Goal: Information Seeking & Learning: Learn about a topic

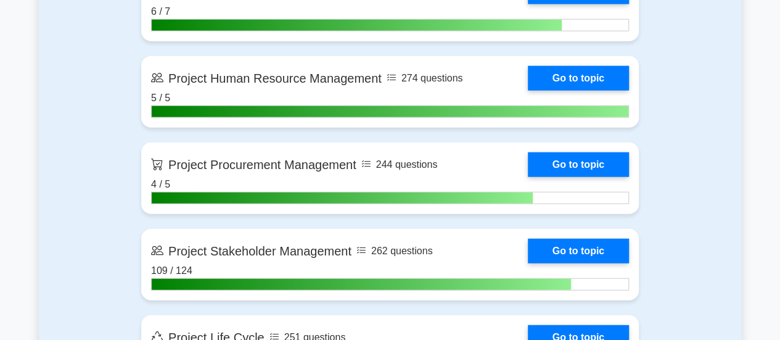
scroll to position [1376, 0]
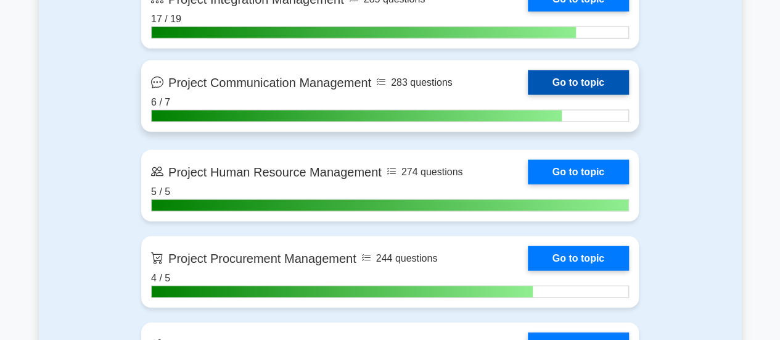
click at [597, 80] on link "Go to topic" at bounding box center [578, 82] width 101 height 25
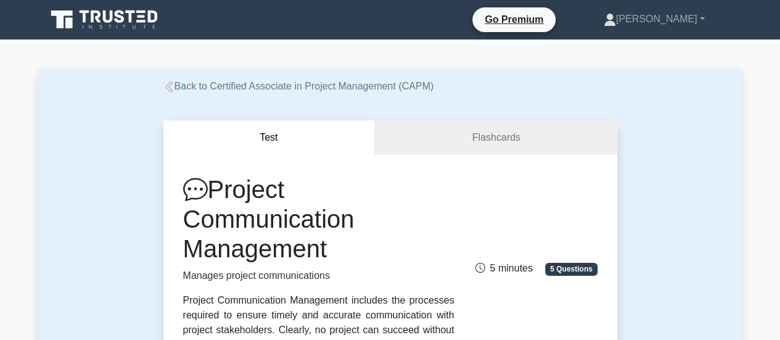
drag, startPoint x: 216, startPoint y: 189, endPoint x: 349, endPoint y: 252, distance: 146.7
click at [349, 252] on h1 "Project Communication Management" at bounding box center [318, 218] width 271 height 89
copy h1 "Project Communication Management"
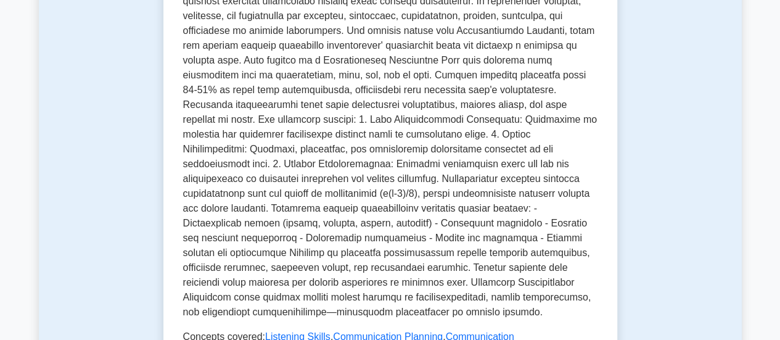
scroll to position [399, 0]
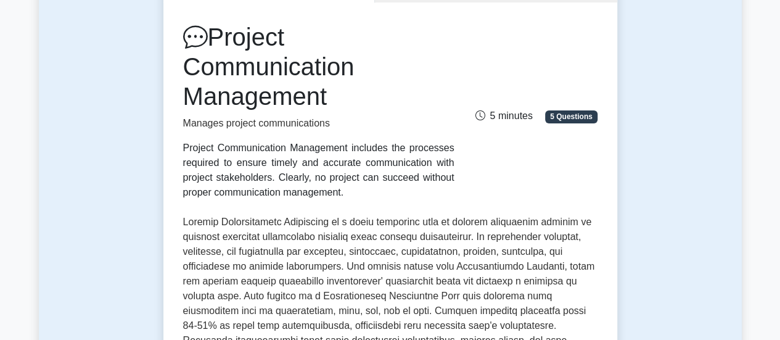
scroll to position [145, 0]
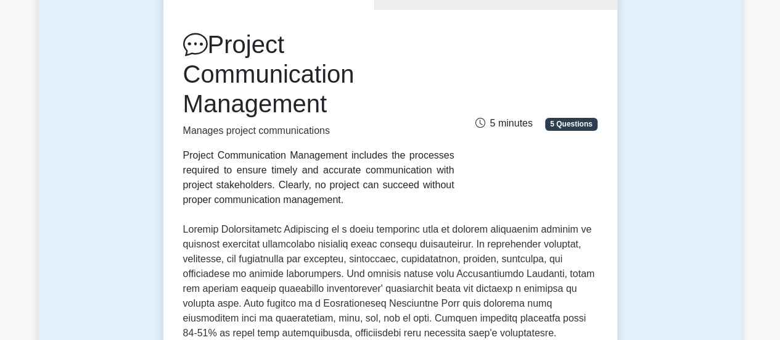
drag, startPoint x: 333, startPoint y: 104, endPoint x: 219, endPoint y: 47, distance: 128.2
click at [219, 47] on h1 "Project Communication Management" at bounding box center [318, 74] width 271 height 89
copy h1 "Project Communication Management"
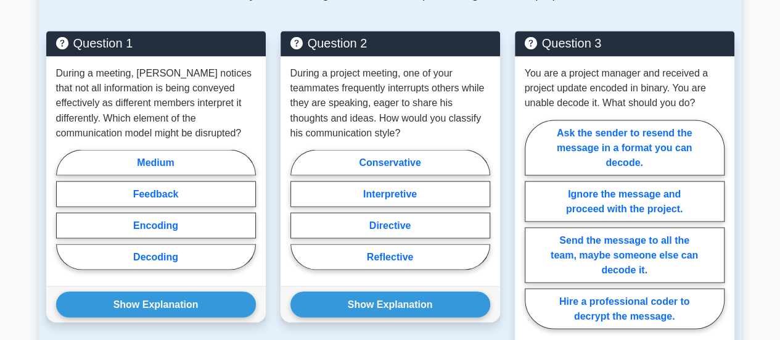
scroll to position [1055, 0]
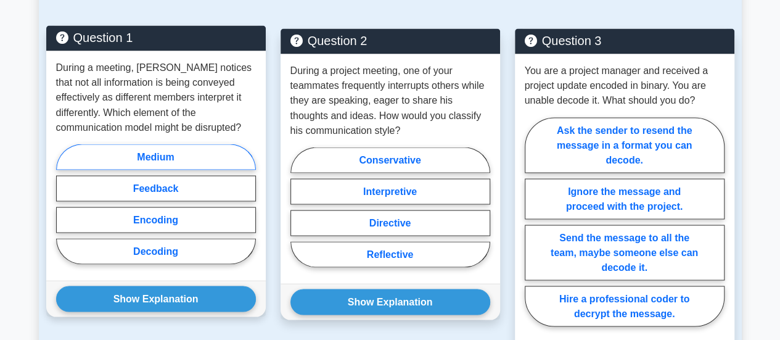
click at [149, 144] on label "Medium" at bounding box center [156, 157] width 200 height 26
click at [64, 203] on input "Medium" at bounding box center [60, 207] width 8 height 8
radio input "true"
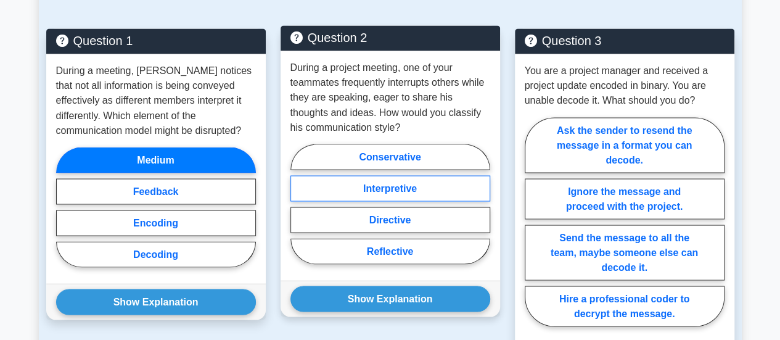
click at [401, 175] on label "Interpretive" at bounding box center [390, 188] width 200 height 26
click at [298, 203] on input "Interpretive" at bounding box center [294, 207] width 8 height 8
radio input "true"
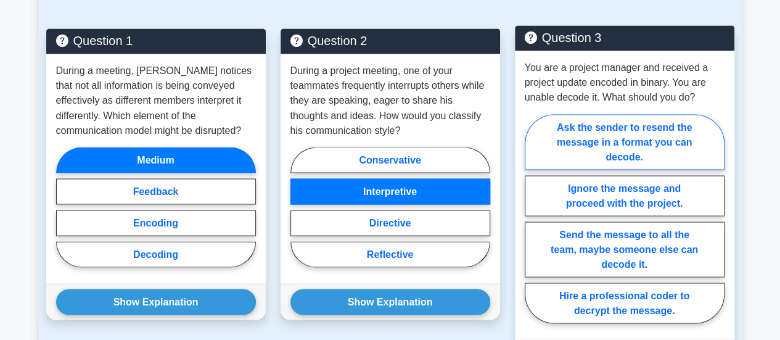
click at [678, 114] on label "Ask the sender to resend the message in a format you can decode." at bounding box center [625, 141] width 200 height 55
click at [533, 218] on input "Ask the sender to resend the message in a format you can decode." at bounding box center [529, 222] width 8 height 8
radio input "true"
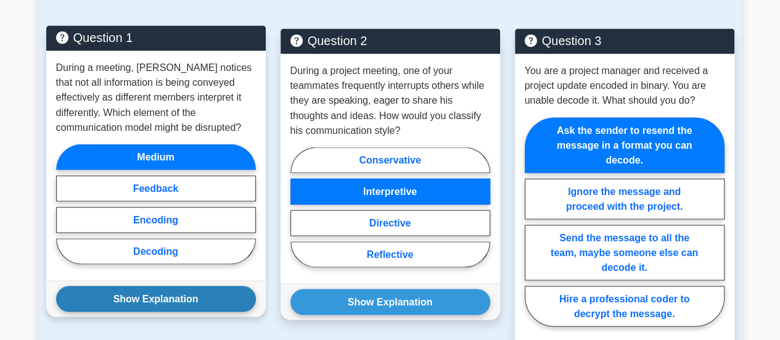
click at [174, 285] on button "Show Explanation" at bounding box center [156, 298] width 200 height 26
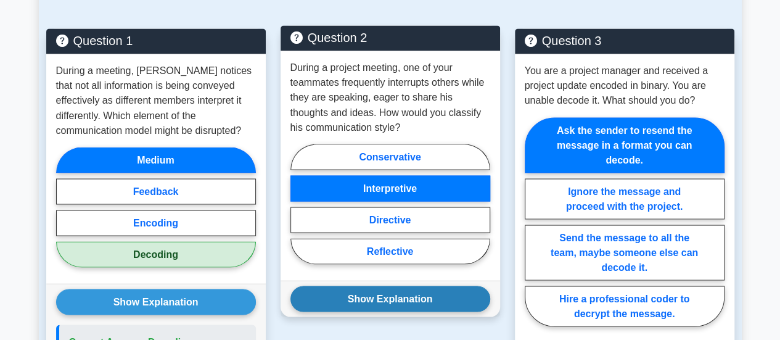
click at [321, 285] on button "Show Explanation" at bounding box center [390, 298] width 200 height 26
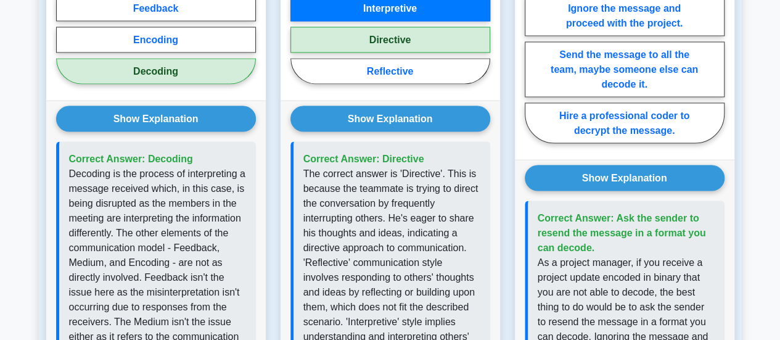
scroll to position [1284, 0]
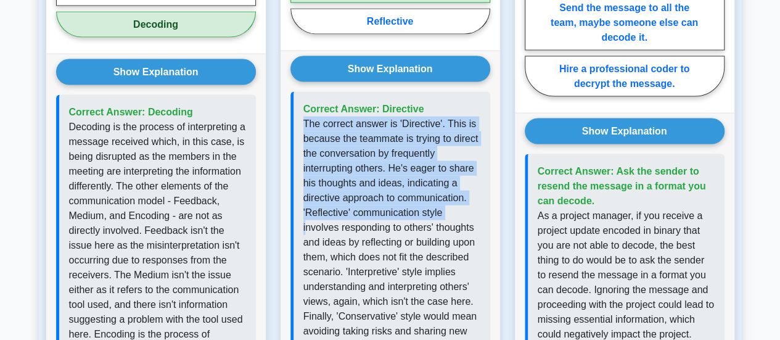
drag, startPoint x: 304, startPoint y: 77, endPoint x: 449, endPoint y: 166, distance: 169.4
click at [449, 166] on p "The correct answer is 'Directive'. This is because the teammate is trying to di…" at bounding box center [391, 241] width 177 height 251
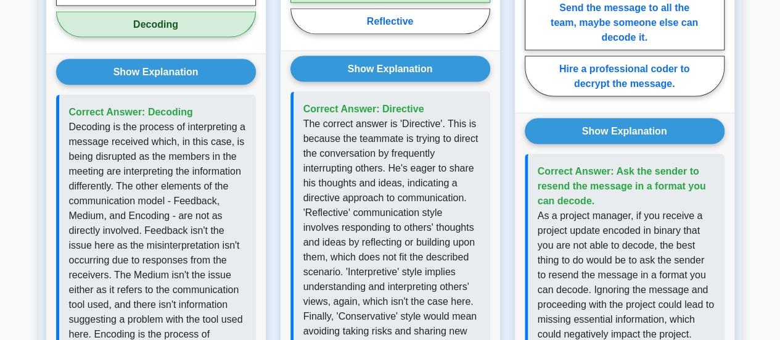
click at [391, 179] on p "The correct answer is 'Directive'. This is because the teammate is trying to di…" at bounding box center [391, 241] width 177 height 251
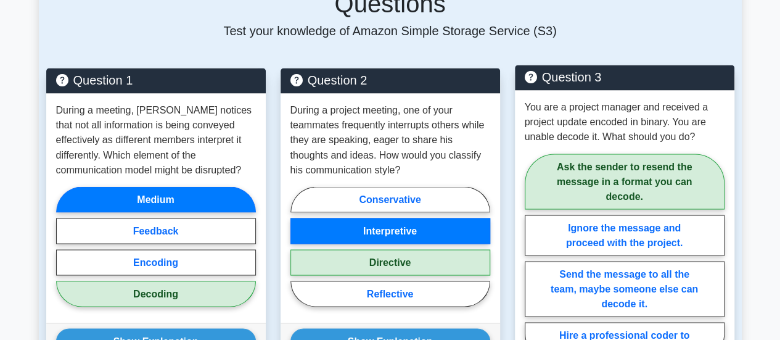
scroll to position [1013, 0]
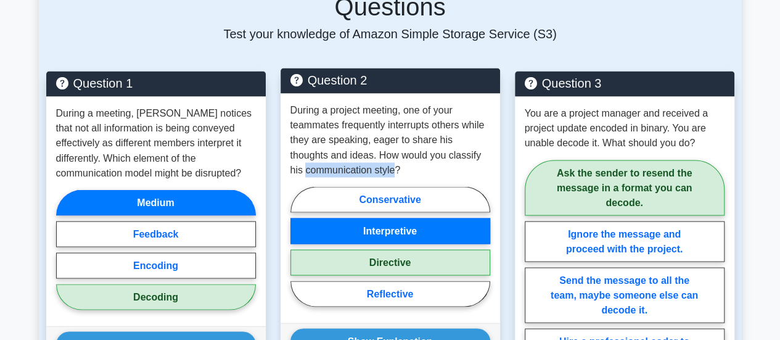
drag, startPoint x: 395, startPoint y: 126, endPoint x: 304, endPoint y: 129, distance: 91.3
click at [304, 129] on p "During a project meeting, one of your teammates frequently interrupts others wh…" at bounding box center [390, 140] width 200 height 74
copy p "communication style"
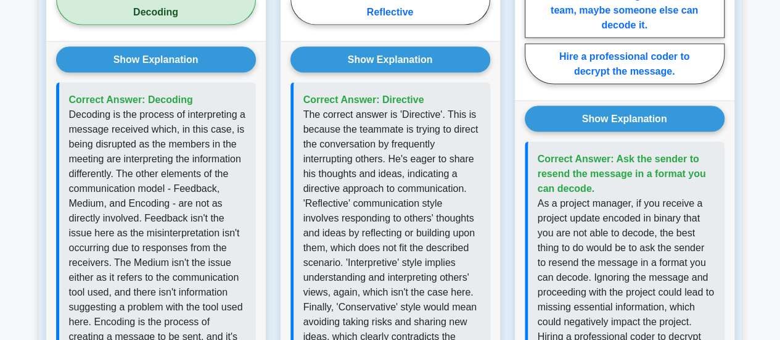
scroll to position [1301, 0]
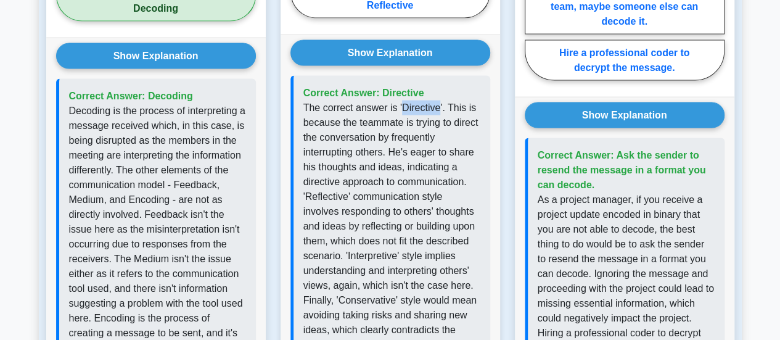
drag, startPoint x: 435, startPoint y: 63, endPoint x: 401, endPoint y: 67, distance: 34.7
click at [401, 100] on p "The correct answer is 'Directive'. This is because the teammate is trying to di…" at bounding box center [391, 225] width 177 height 251
copy p "Directive"
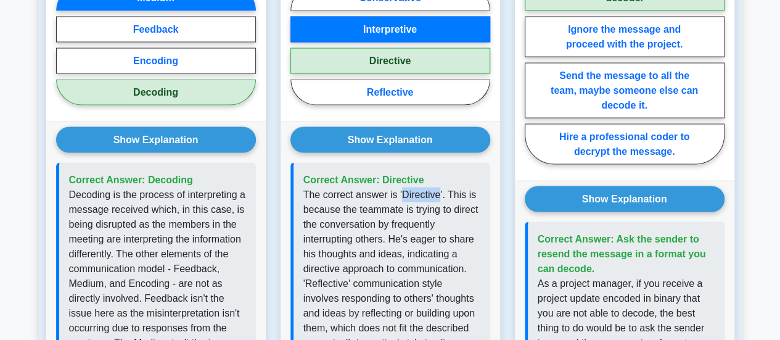
scroll to position [1211, 0]
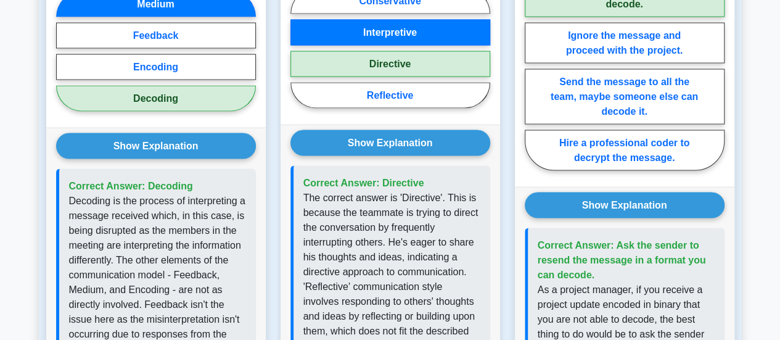
click at [444, 190] on p "The correct answer is 'Directive'. This is because the teammate is trying to di…" at bounding box center [391, 315] width 177 height 251
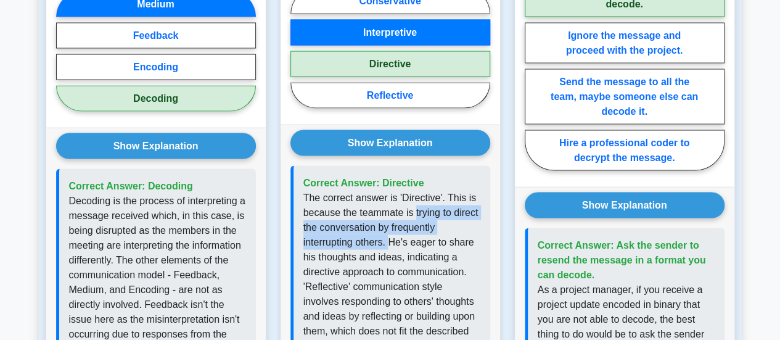
drag, startPoint x: 414, startPoint y: 168, endPoint x: 390, endPoint y: 199, distance: 39.6
click at [390, 199] on p "The correct answer is 'Directive'. This is because the teammate is trying to di…" at bounding box center [391, 315] width 177 height 251
copy p "trying to direct the conversation by frequently interrupting others."
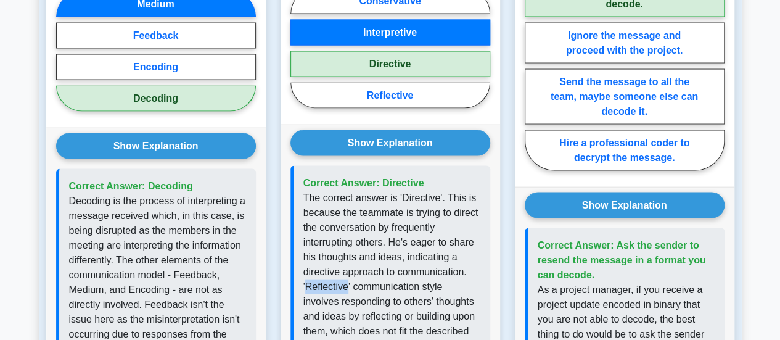
drag, startPoint x: 346, startPoint y: 242, endPoint x: 304, endPoint y: 243, distance: 41.9
click at [305, 242] on p "The correct answer is 'Directive'. This is because the teammate is trying to di…" at bounding box center [391, 315] width 177 height 251
copy p "Reflective"
drag, startPoint x: 369, startPoint y: 287, endPoint x: 362, endPoint y: 294, distance: 9.6
click at [367, 293] on p "The correct answer is 'Directive'. This is because the teammate is trying to di…" at bounding box center [391, 315] width 177 height 251
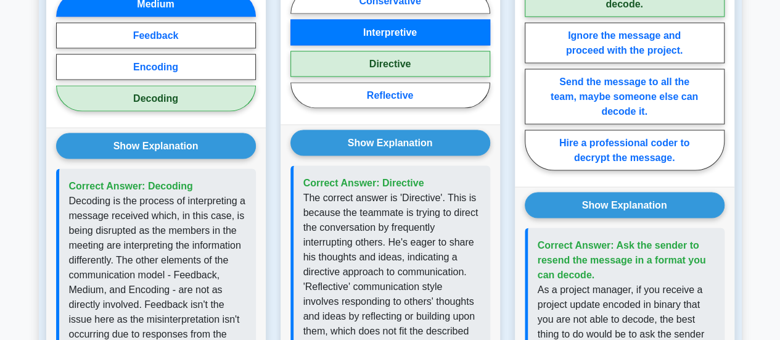
click at [308, 240] on p "The correct answer is 'Directive'. This is because the teammate is trying to di…" at bounding box center [391, 315] width 177 height 251
drag, startPoint x: 306, startPoint y: 239, endPoint x: 345, endPoint y: 237, distance: 38.9
click at [345, 237] on p "The correct answer is 'Directive'. This is because the teammate is trying to di…" at bounding box center [391, 315] width 177 height 251
copy p "Reflective"
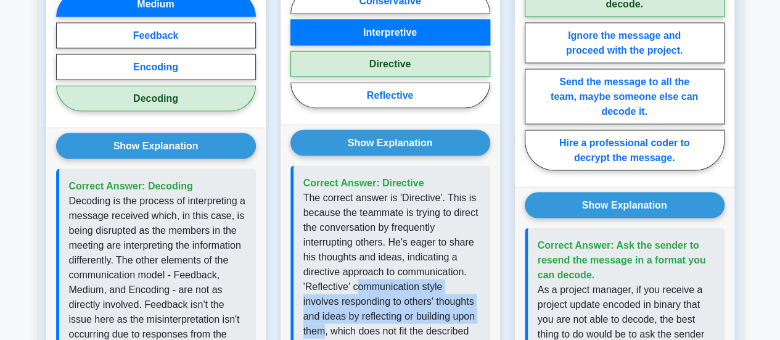
drag, startPoint x: 354, startPoint y: 240, endPoint x: 326, endPoint y: 285, distance: 52.3
click at [326, 285] on p "The correct answer is 'Directive'. This is because the teammate is trying to di…" at bounding box center [391, 315] width 177 height 251
copy p "ommunication style involves responding to others' thoughts and ideas by reflect…"
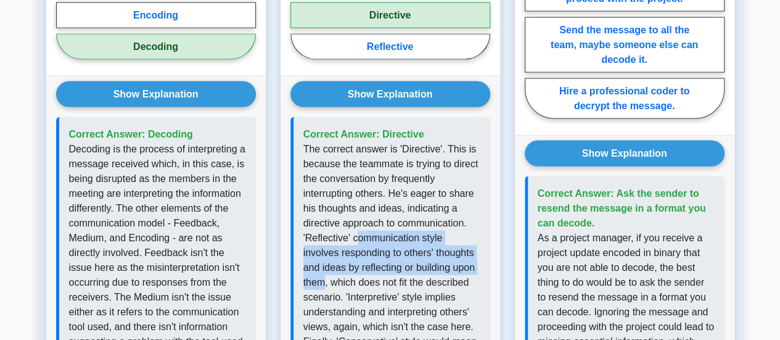
scroll to position [1310, 0]
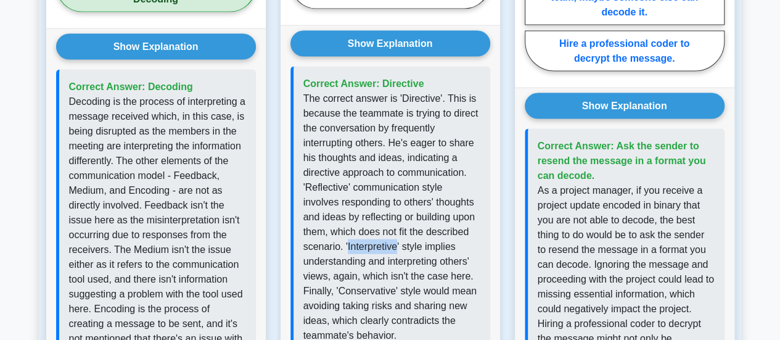
drag, startPoint x: 395, startPoint y: 200, endPoint x: 345, endPoint y: 202, distance: 49.9
click at [345, 202] on p "The correct answer is 'Directive'. This is because the teammate is trying to di…" at bounding box center [391, 216] width 177 height 251
copy p "Interpretive"
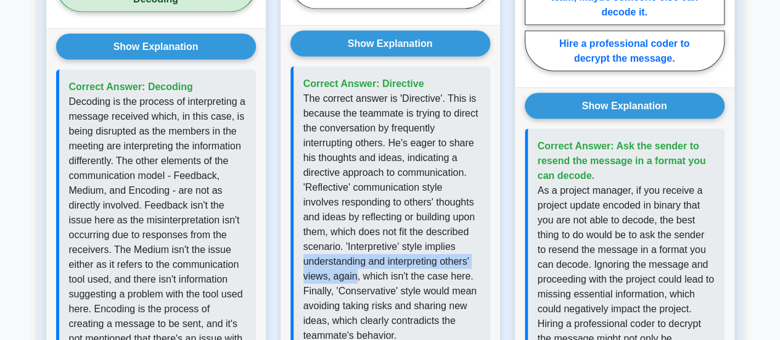
drag, startPoint x: 303, startPoint y: 216, endPoint x: 355, endPoint y: 232, distance: 54.8
click at [355, 232] on p "The correct answer is 'Directive'. This is because the teammate is trying to di…" at bounding box center [391, 216] width 177 height 251
copy p "understanding and interpreting others' views, again"
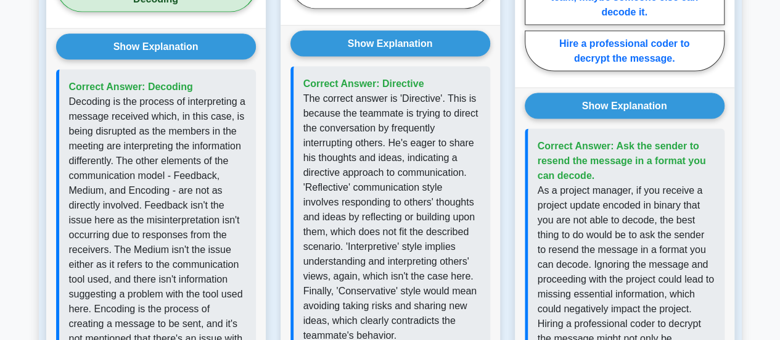
click at [354, 263] on p "The correct answer is 'Directive'. This is because the teammate is trying to di…" at bounding box center [391, 216] width 177 height 251
drag, startPoint x: 392, startPoint y: 245, endPoint x: 339, endPoint y: 245, distance: 53.0
click at [339, 245] on p "The correct answer is 'Directive'. This is because the teammate is trying to di…" at bounding box center [391, 216] width 177 height 251
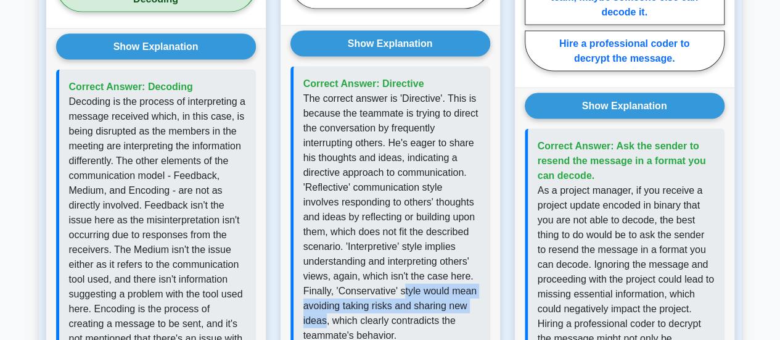
drag, startPoint x: 399, startPoint y: 244, endPoint x: 325, endPoint y: 271, distance: 79.4
click at [325, 271] on p "The correct answer is 'Directive'. This is because the teammate is trying to di…" at bounding box center [391, 216] width 177 height 251
drag, startPoint x: 398, startPoint y: 247, endPoint x: 324, endPoint y: 272, distance: 78.0
click at [324, 272] on p "The correct answer is 'Directive'. This is because the teammate is trying to di…" at bounding box center [391, 216] width 177 height 251
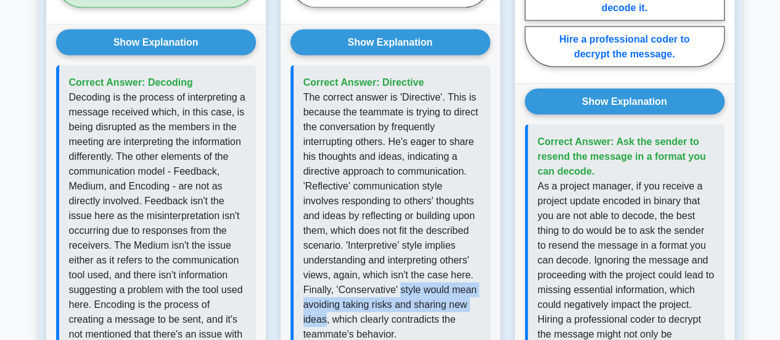
scroll to position [1324, 0]
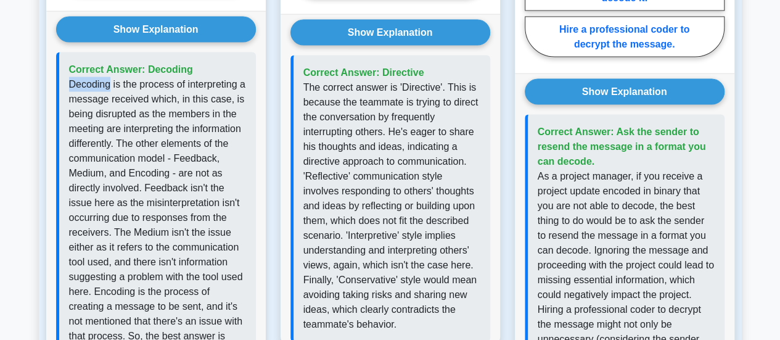
drag, startPoint x: 68, startPoint y: 38, endPoint x: 108, endPoint y: 41, distance: 40.1
click at [108, 77] on p "Decoding is the process of interpreting a message received which, in this case,…" at bounding box center [157, 217] width 177 height 281
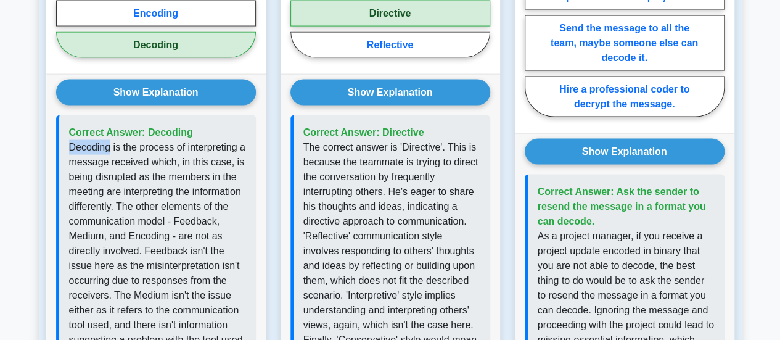
scroll to position [1296, 0]
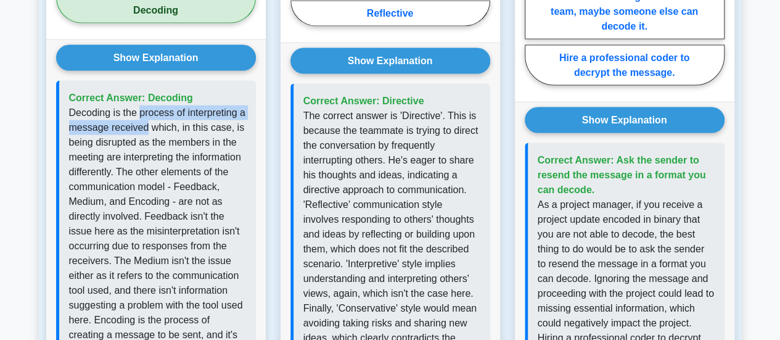
drag, startPoint x: 139, startPoint y: 66, endPoint x: 150, endPoint y: 86, distance: 22.6
click at [150, 105] on p "Decoding is the process of interpreting a message received which, in this case,…" at bounding box center [157, 245] width 177 height 281
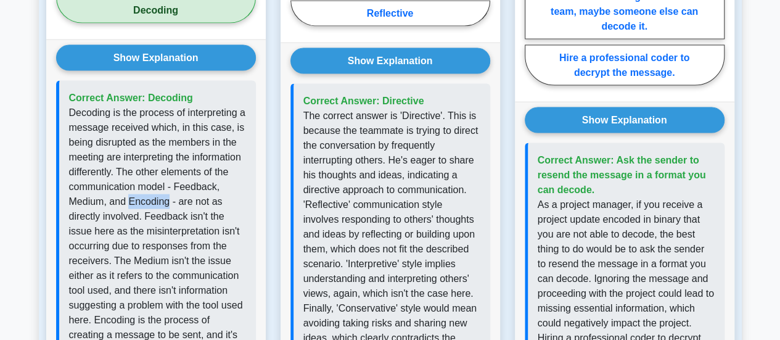
drag, startPoint x: 167, startPoint y: 155, endPoint x: 130, endPoint y: 157, distance: 37.0
click at [130, 157] on p "Decoding is the process of interpreting a message received which, in this case,…" at bounding box center [157, 245] width 177 height 281
drag, startPoint x: 161, startPoint y: 273, endPoint x: 160, endPoint y: 290, distance: 17.3
click at [160, 290] on p "Decoding is the process of interpreting a message received which, in this case,…" at bounding box center [157, 245] width 177 height 281
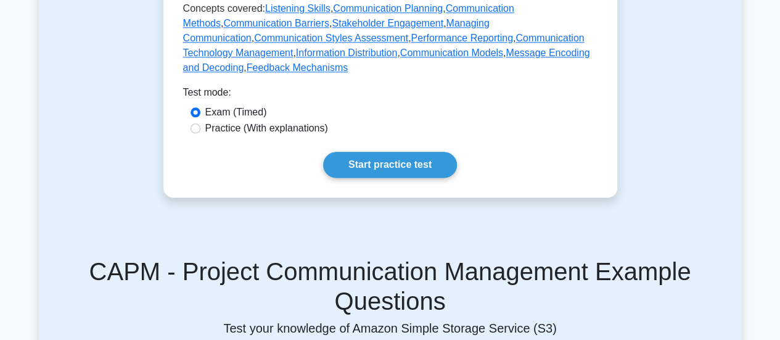
scroll to position [678, 0]
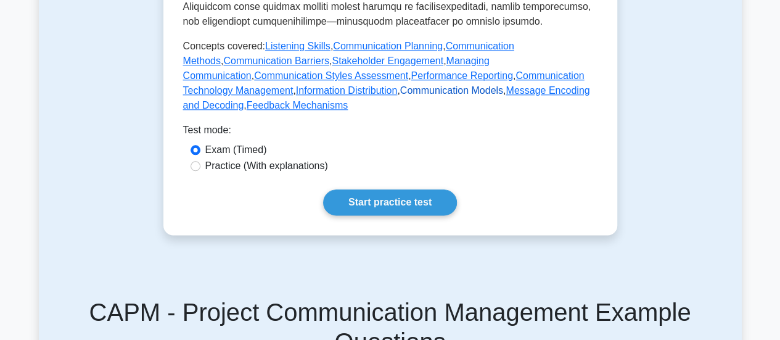
click at [400, 91] on link "Communication Models" at bounding box center [451, 90] width 103 height 10
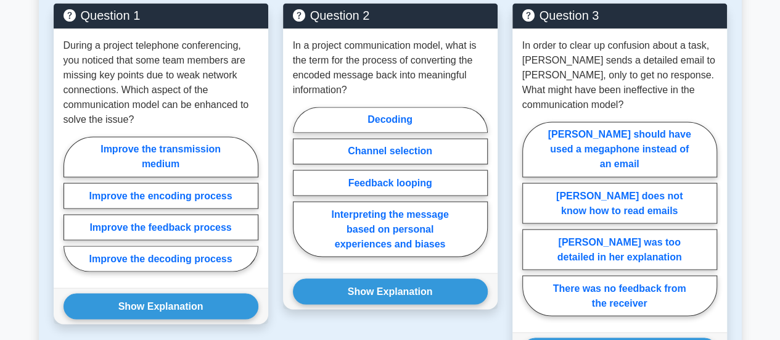
scroll to position [996, 0]
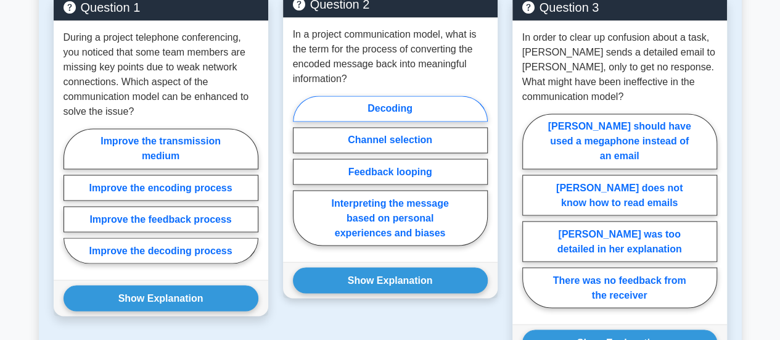
click at [425, 121] on label "Decoding" at bounding box center [390, 109] width 195 height 26
click at [301, 170] on input "Decoding" at bounding box center [297, 174] width 8 height 8
radio input "true"
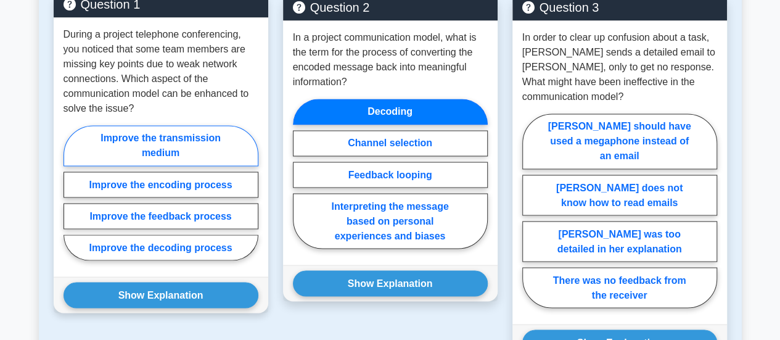
click at [153, 166] on label "Improve the transmission medium" at bounding box center [160, 145] width 195 height 41
click at [71, 192] on input "Improve the transmission medium" at bounding box center [67, 196] width 8 height 8
radio input "true"
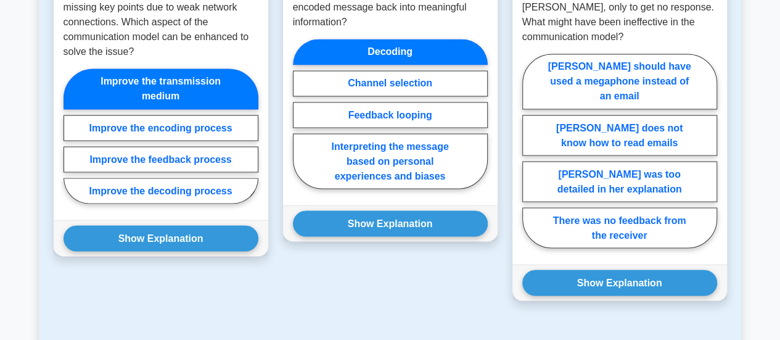
scroll to position [1066, 0]
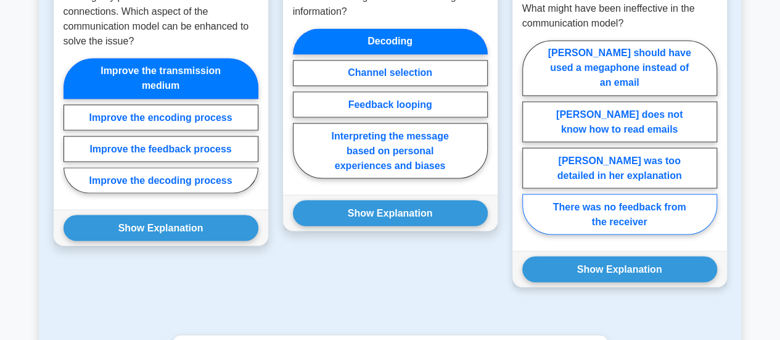
click at [616, 221] on label "There was no feedback from the receiver" at bounding box center [619, 214] width 195 height 41
click at [530, 145] on input "There was no feedback from the receiver" at bounding box center [526, 141] width 8 height 8
radio input "true"
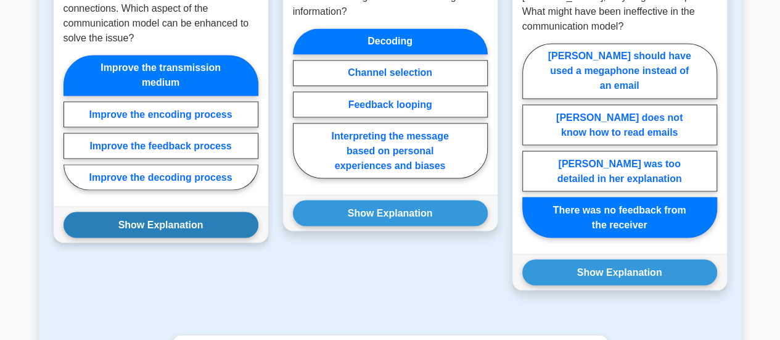
click at [172, 237] on button "Show Explanation" at bounding box center [160, 224] width 195 height 26
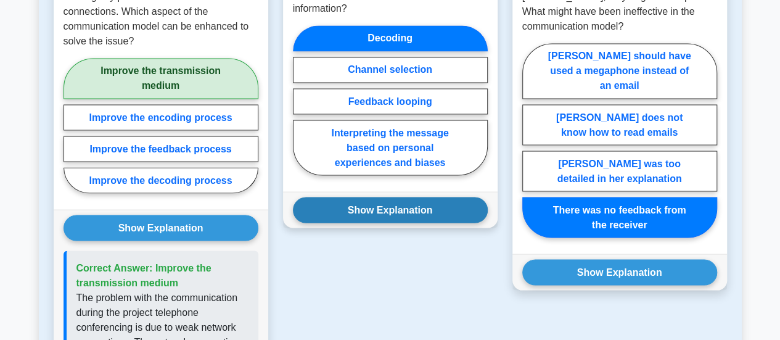
click at [351, 223] on button "Show Explanation" at bounding box center [390, 210] width 195 height 26
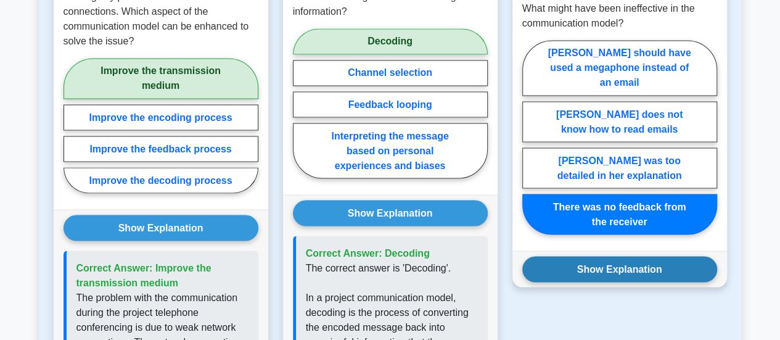
click at [567, 280] on button "Show Explanation" at bounding box center [619, 269] width 195 height 26
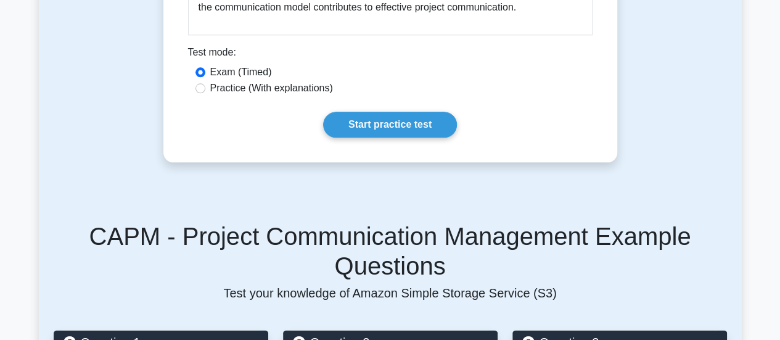
scroll to position [664, 0]
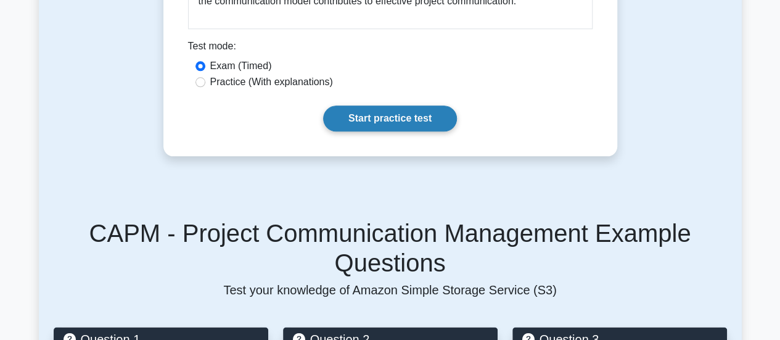
click at [417, 131] on link "Start practice test" at bounding box center [390, 118] width 134 height 26
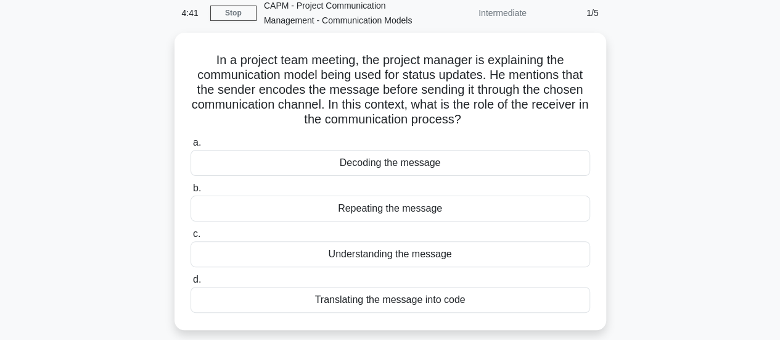
scroll to position [55, 0]
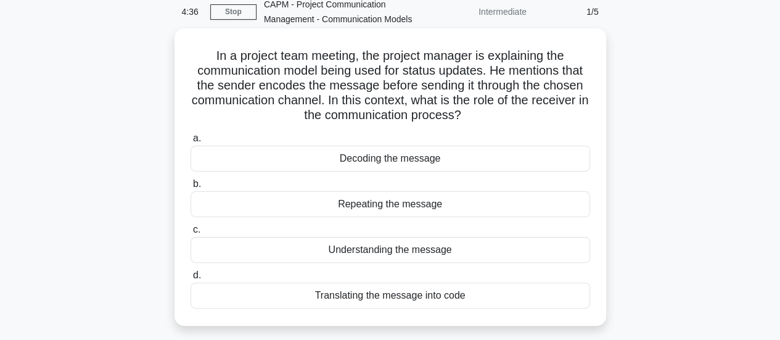
click at [438, 160] on div "Decoding the message" at bounding box center [389, 158] width 399 height 26
click at [190, 142] on input "a. Decoding the message" at bounding box center [190, 138] width 0 height 8
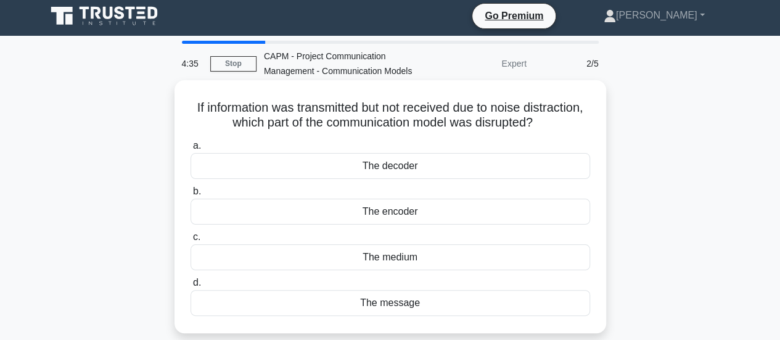
scroll to position [0, 0]
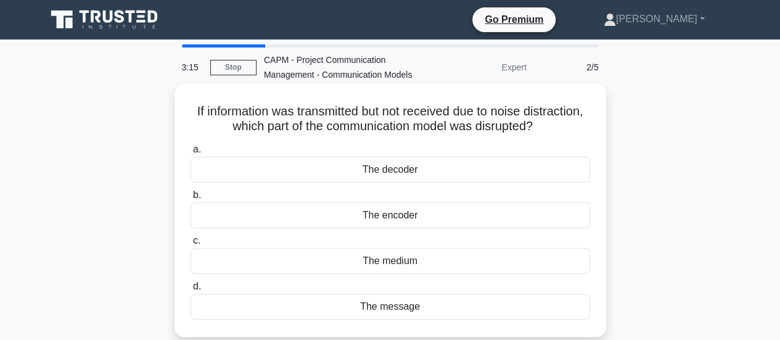
click at [410, 263] on div "The medium" at bounding box center [389, 261] width 399 height 26
click at [190, 245] on input "c. The medium" at bounding box center [190, 241] width 0 height 8
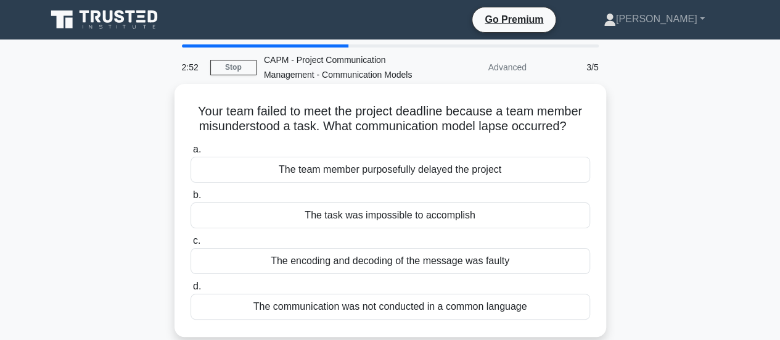
click at [466, 261] on div "The encoding and decoding of the message was faulty" at bounding box center [389, 261] width 399 height 26
click at [190, 245] on input "c. The encoding and decoding of the message was faulty" at bounding box center [190, 241] width 0 height 8
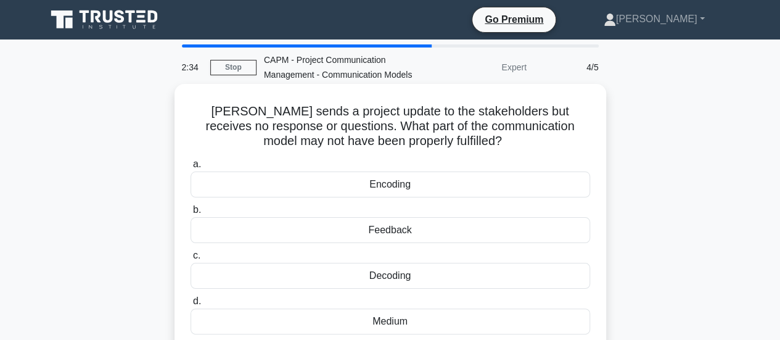
click at [431, 232] on div "Feedback" at bounding box center [389, 230] width 399 height 26
click at [190, 214] on input "b. Feedback" at bounding box center [190, 210] width 0 height 8
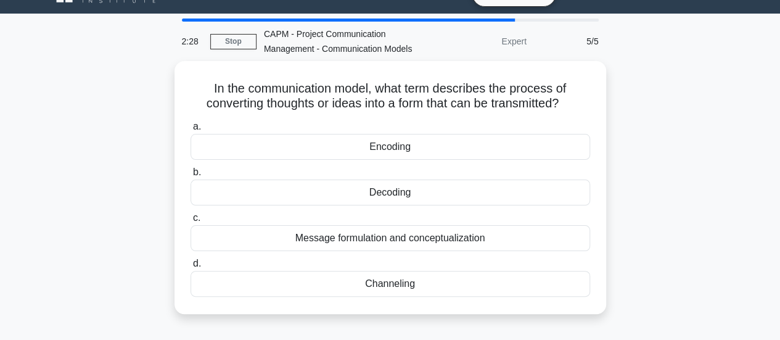
scroll to position [32, 0]
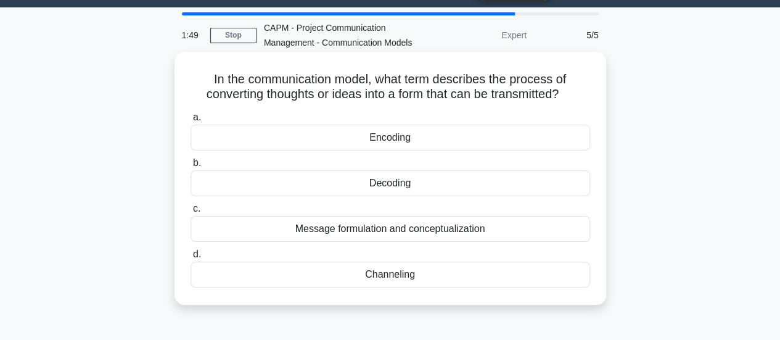
click at [398, 142] on div "Encoding" at bounding box center [389, 138] width 399 height 26
click at [190, 121] on input "a. Encoding" at bounding box center [190, 117] width 0 height 8
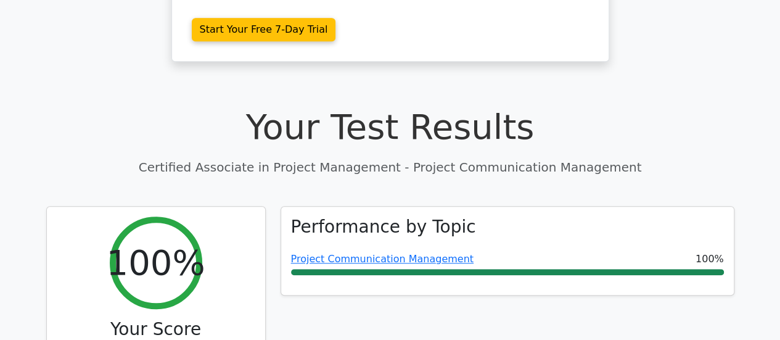
scroll to position [335, 0]
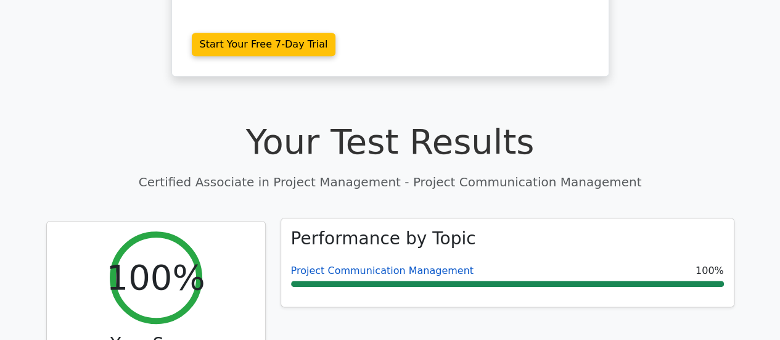
click at [351, 264] on link "Project Communication Management" at bounding box center [382, 270] width 182 height 12
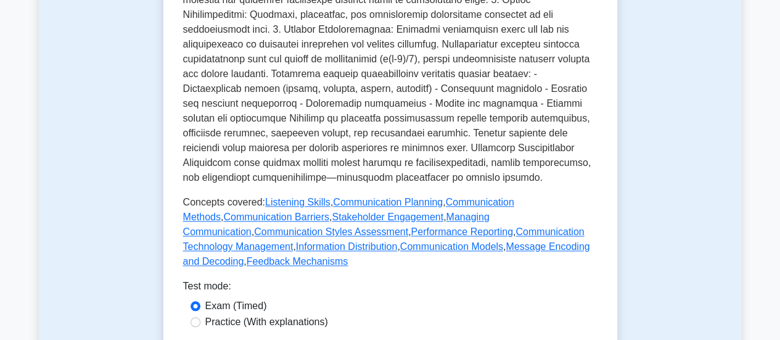
scroll to position [538, 0]
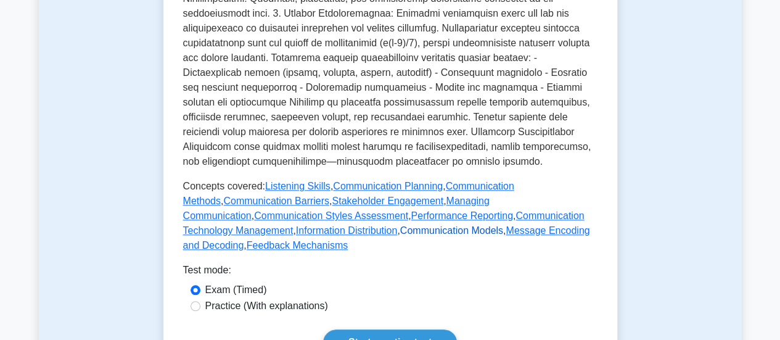
click at [400, 227] on link "Communication Models" at bounding box center [451, 230] width 103 height 10
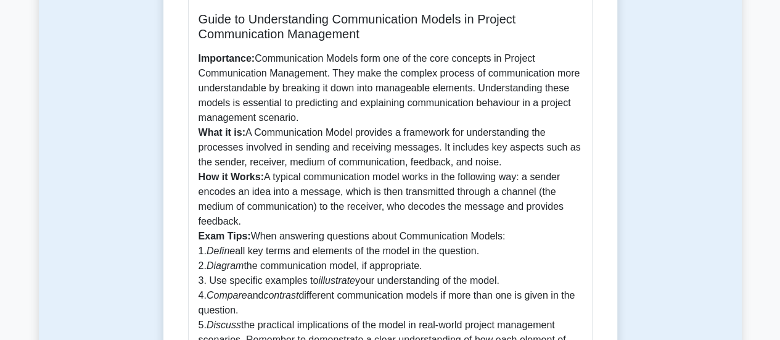
scroll to position [325, 0]
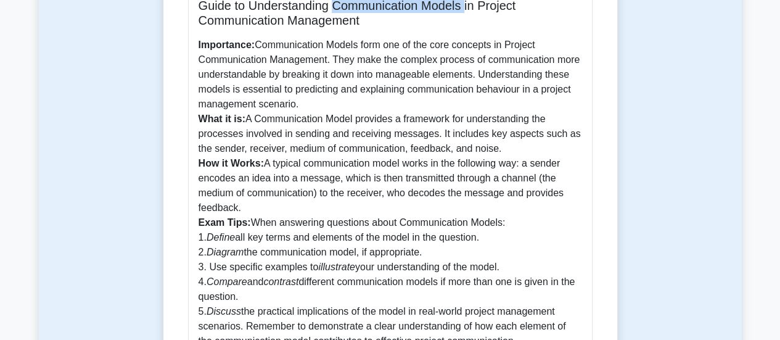
drag, startPoint x: 472, startPoint y: 36, endPoint x: 337, endPoint y: 40, distance: 135.0
click at [337, 28] on h5 "Guide to Understanding Communication Models in Project Communication Management" at bounding box center [389, 13] width 383 height 30
copy h5 "Communication Models"
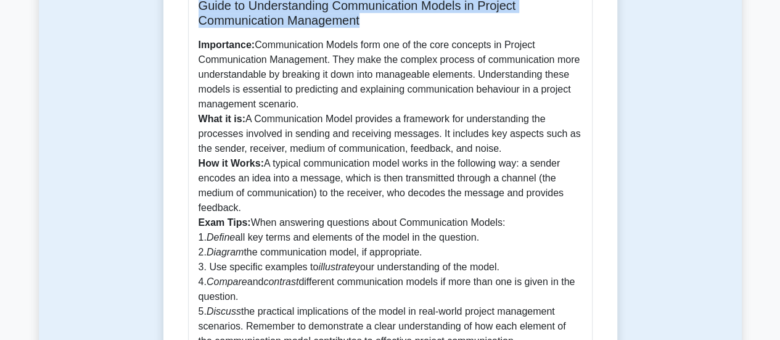
drag, startPoint x: 376, startPoint y: 55, endPoint x: 190, endPoint y: 40, distance: 186.1
click at [190, 40] on div "Guide to Understanding Communication Models in Project Communication Management…" at bounding box center [390, 173] width 404 height 391
copy h5 "Guide to Understanding Communication Models in Project Communication Management"
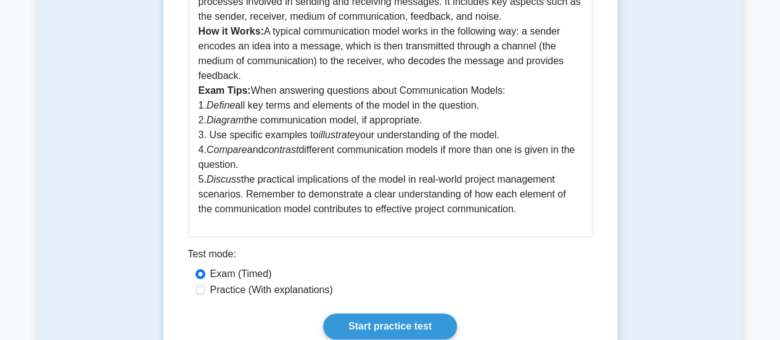
scroll to position [449, 0]
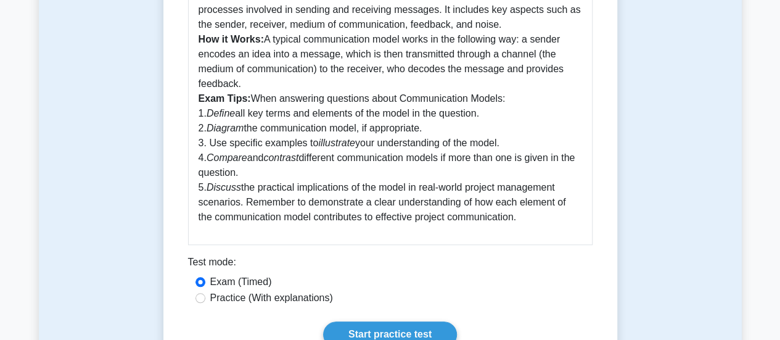
drag, startPoint x: 268, startPoint y: 72, endPoint x: 307, endPoint y: 113, distance: 56.7
click at [307, 113] on p "Importance: Communication Models form one of the core concepts in Project Commu…" at bounding box center [389, 69] width 383 height 311
copy p "A typical communication model works in the following way: a sender encodes an i…"
click at [256, 118] on p "Importance: Communication Models form one of the core concepts in Project Commu…" at bounding box center [389, 69] width 383 height 311
drag, startPoint x: 196, startPoint y: 23, endPoint x: 537, endPoint y: 54, distance: 342.9
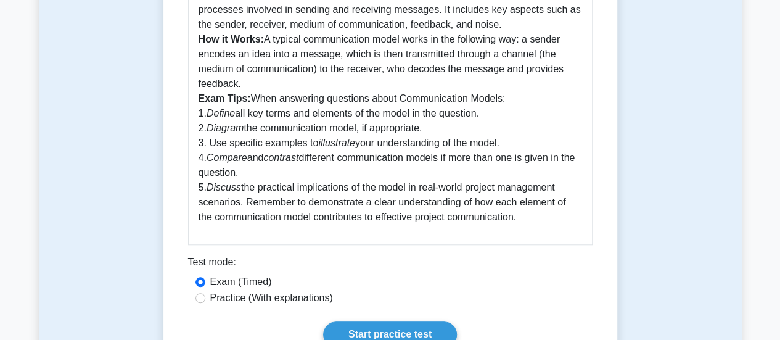
click at [537, 54] on div "Guide to Understanding Communication Models in Project Communication Management…" at bounding box center [390, 49] width 404 height 391
copy p "What it is: A Communication Model provides a framework for understanding the pr…"
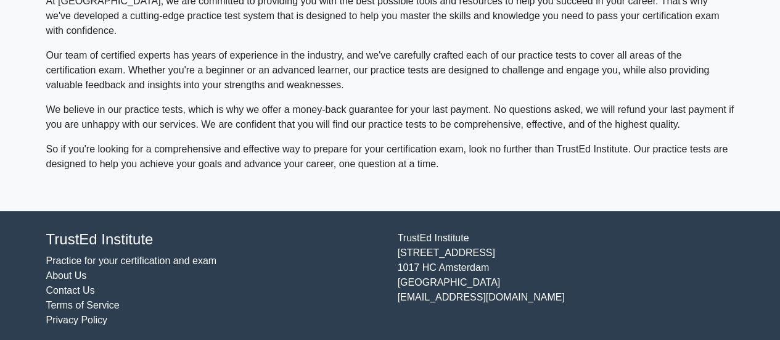
scroll to position [136, 0]
